Goal: Answer question/provide support

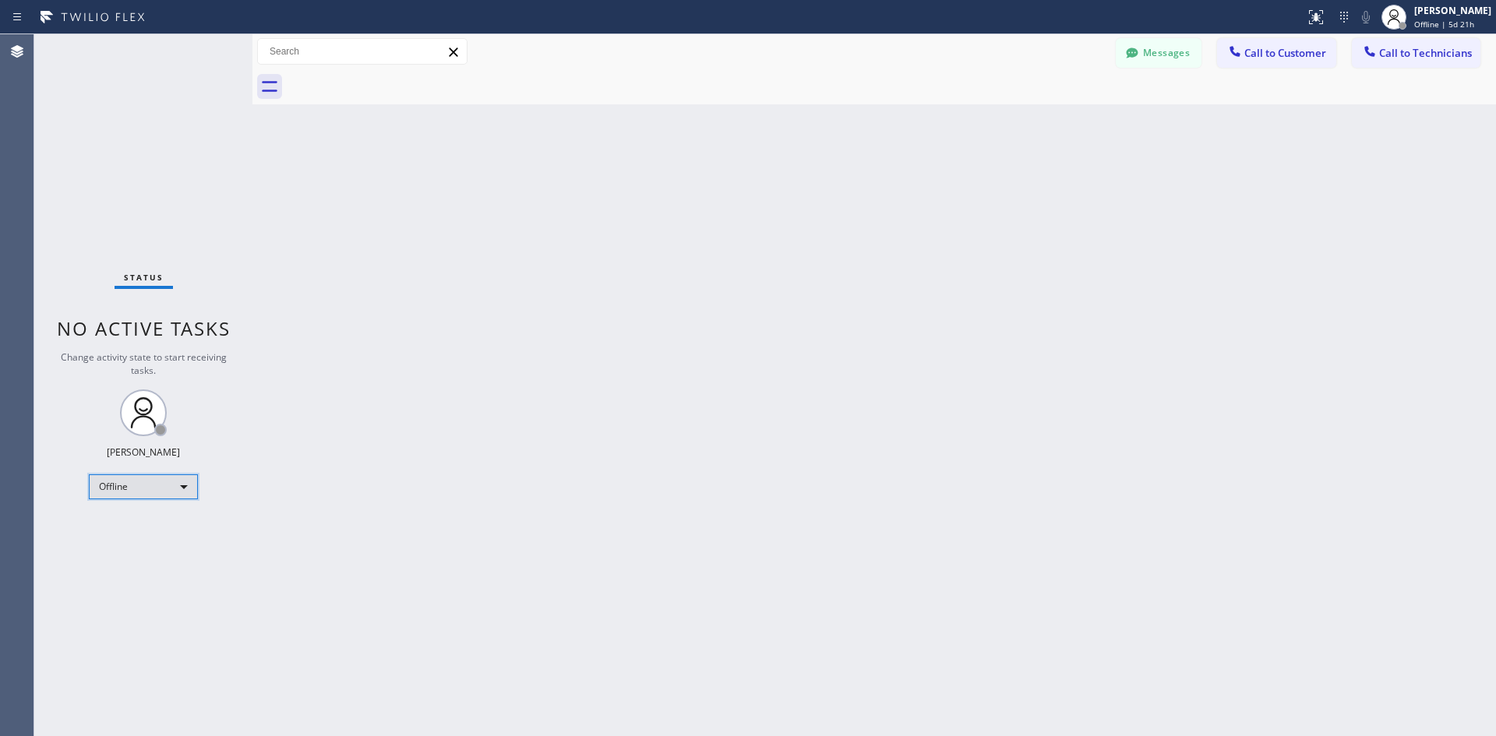
click at [160, 483] on div "Offline" at bounding box center [143, 486] width 109 height 25
click at [146, 527] on li "Available" at bounding box center [143, 528] width 106 height 19
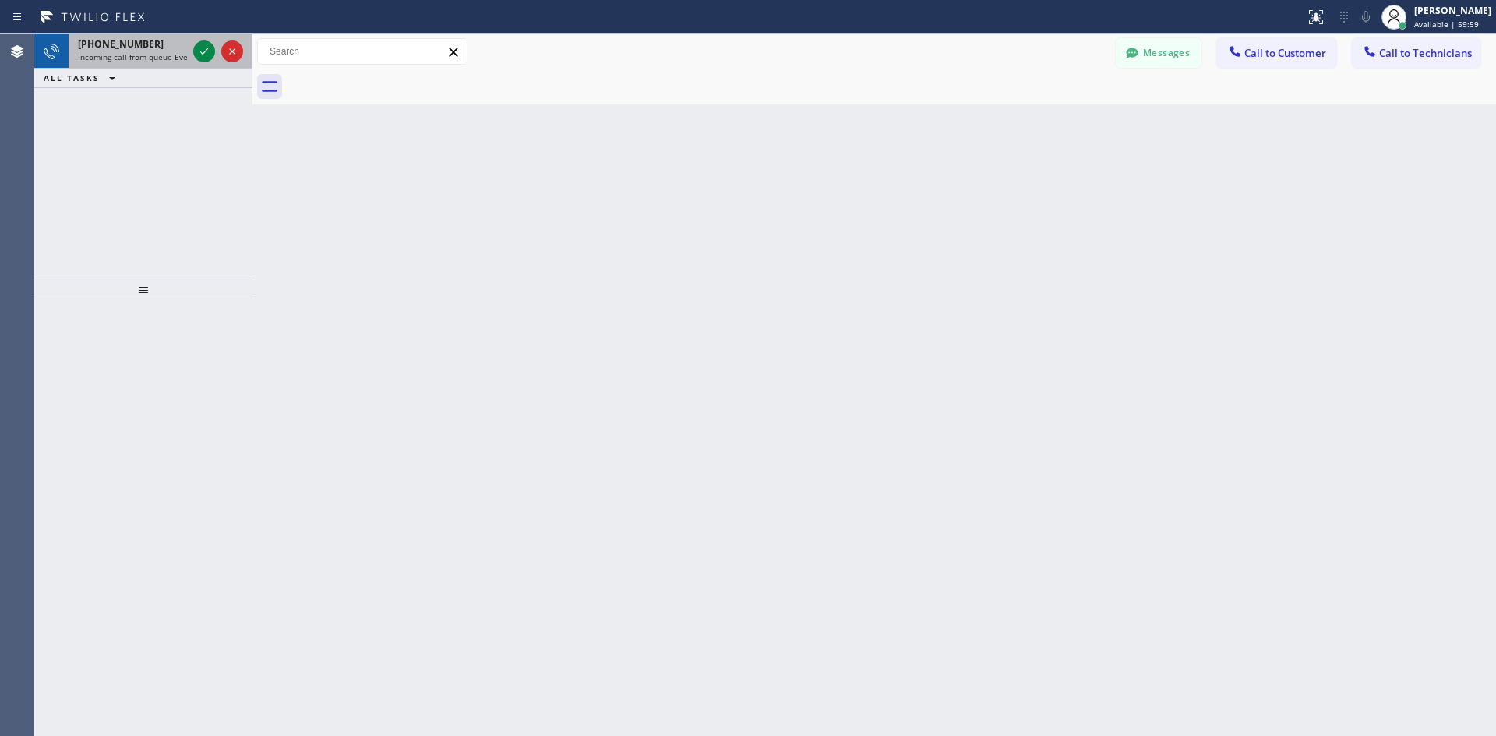
click at [164, 60] on span "Incoming call from queue Everybody" at bounding box center [145, 56] width 135 height 11
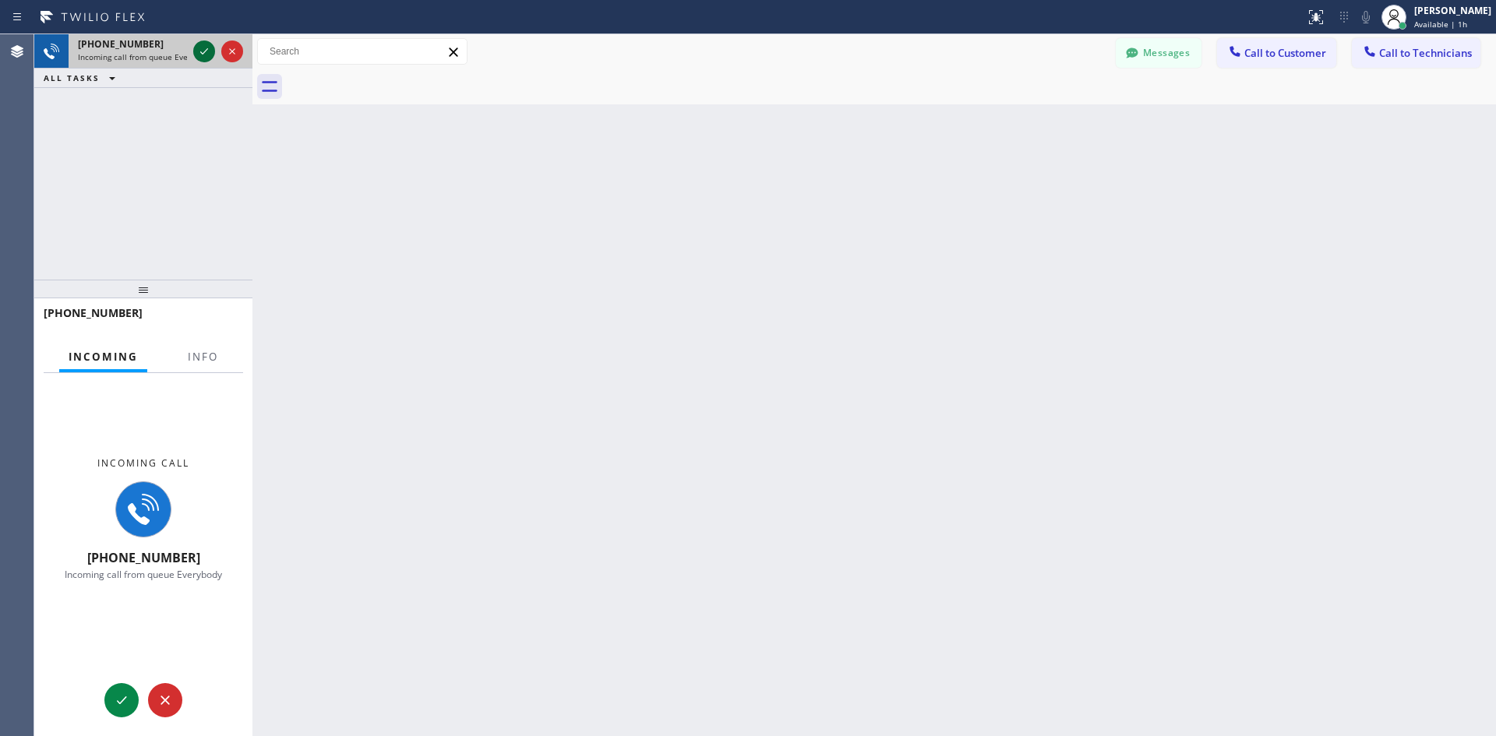
click at [204, 51] on icon at bounding box center [204, 51] width 19 height 19
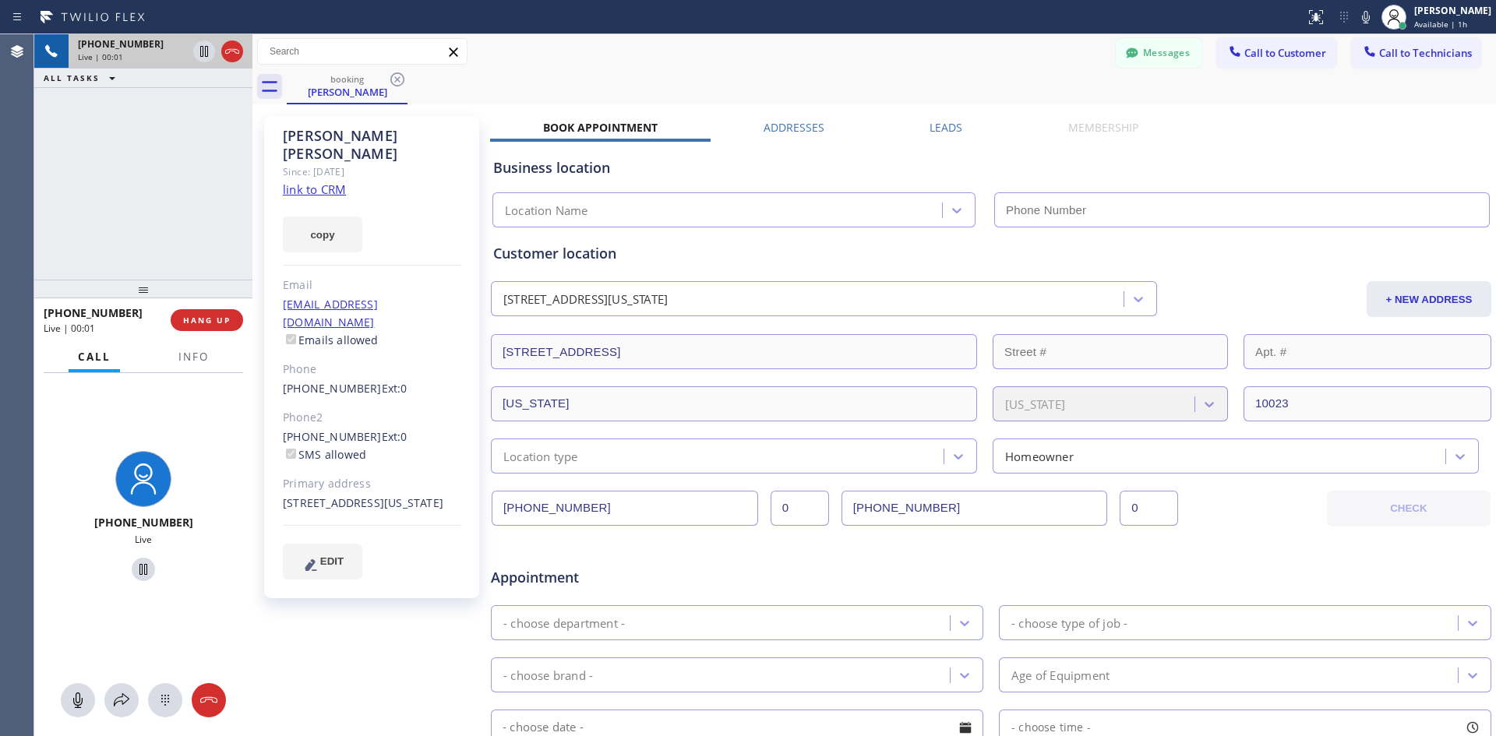
type input "[PHONE_NUMBER]"
drag, startPoint x: 330, startPoint y: 173, endPoint x: 343, endPoint y: 171, distance: 12.6
click at [330, 182] on link "link to CRM" at bounding box center [314, 190] width 63 height 16
click at [210, 686] on button at bounding box center [209, 700] width 34 height 34
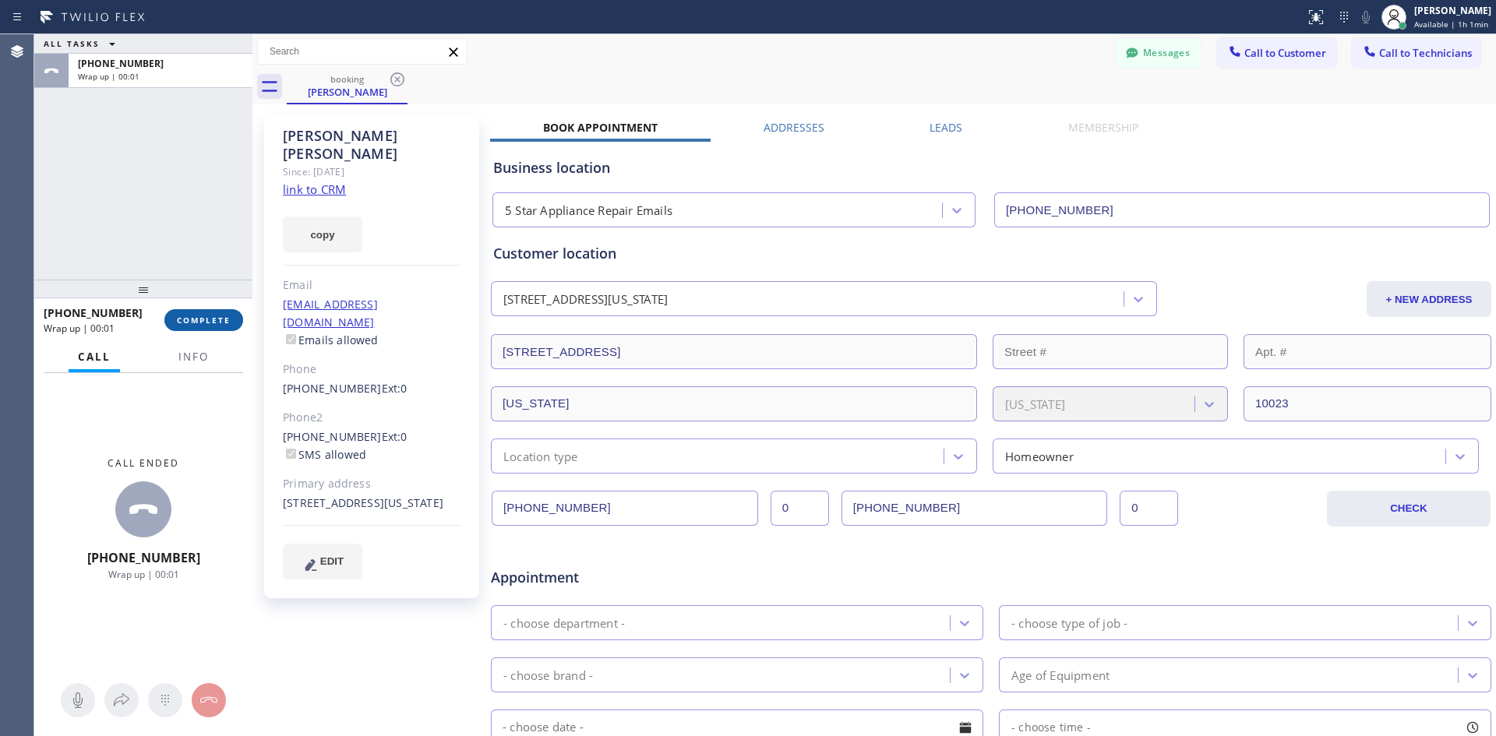
click at [194, 316] on span "COMPLETE" at bounding box center [204, 320] width 54 height 11
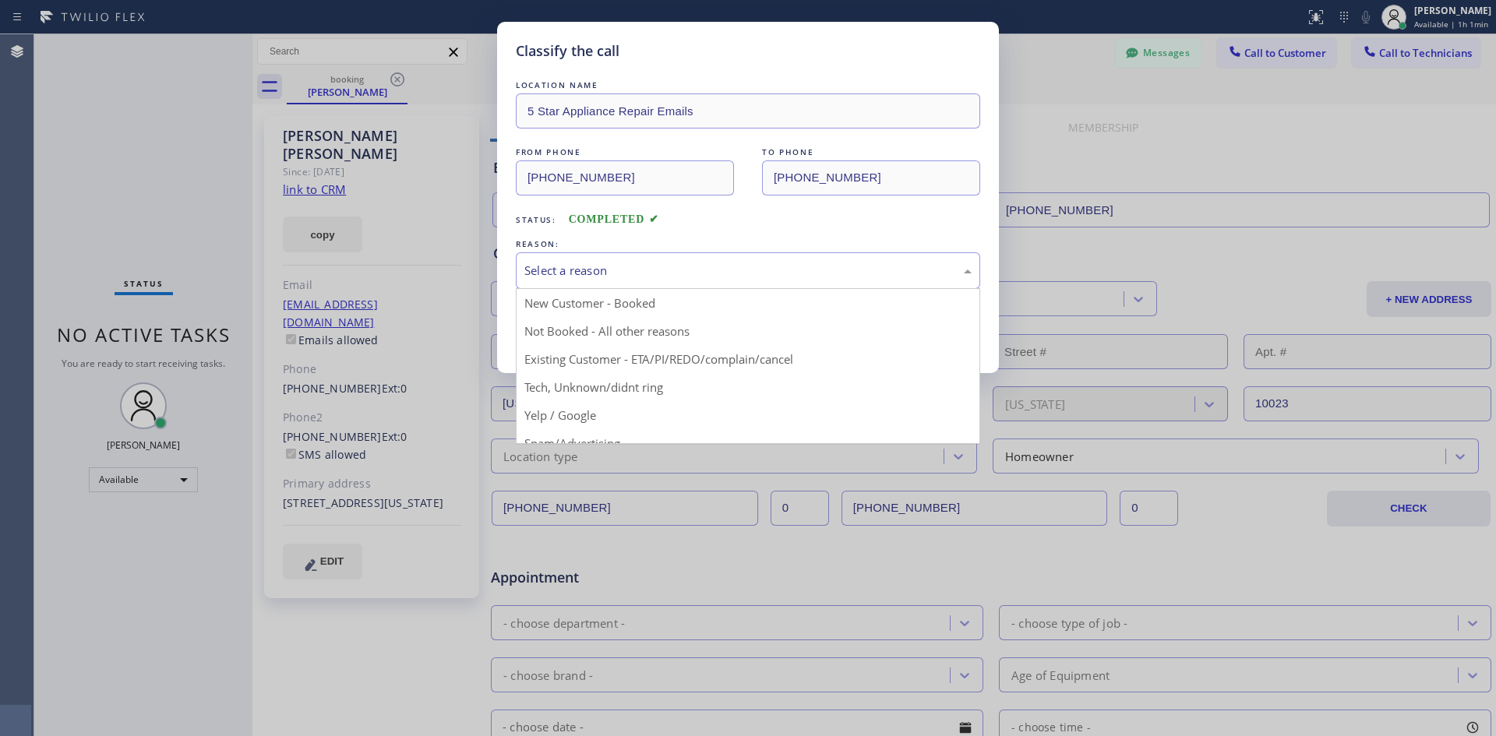
click at [625, 273] on div "Select a reason" at bounding box center [747, 271] width 447 height 18
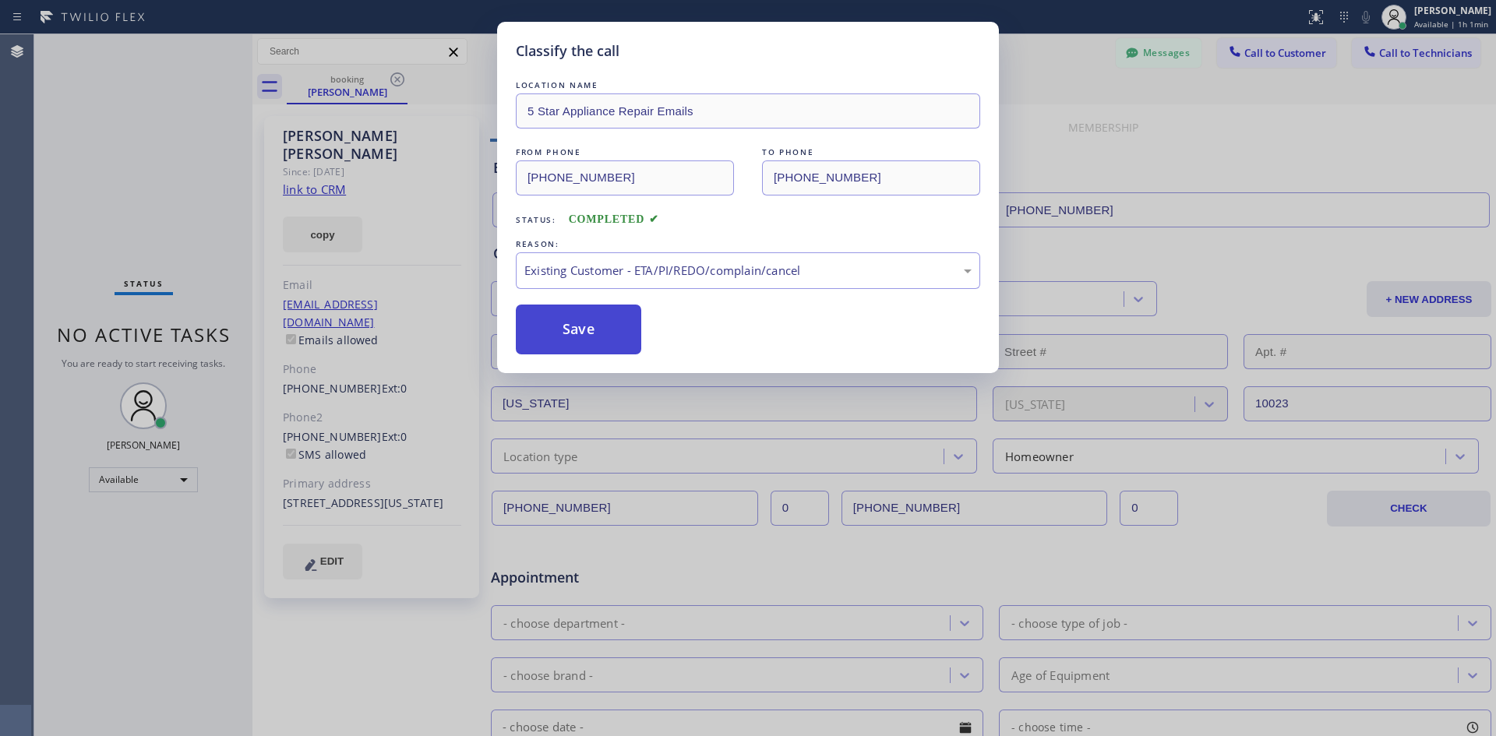
click at [595, 335] on button "Save" at bounding box center [578, 330] width 125 height 50
